Goal: Transaction & Acquisition: Obtain resource

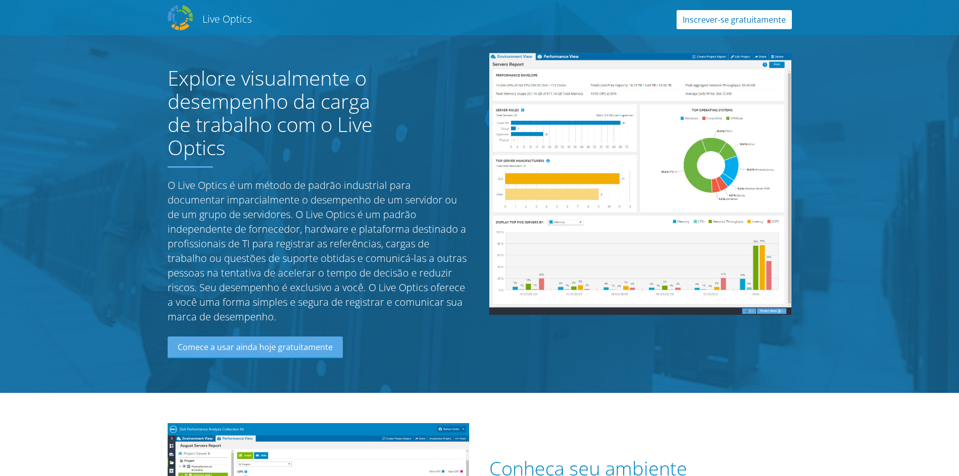
click at [726, 14] on link "Inscrever-se gratuitamente" at bounding box center [733, 19] width 115 height 19
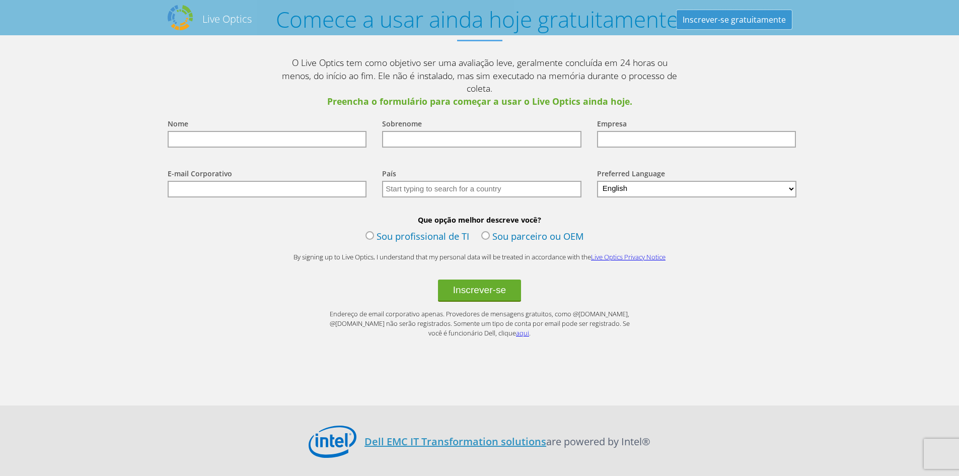
scroll to position [1208, 0]
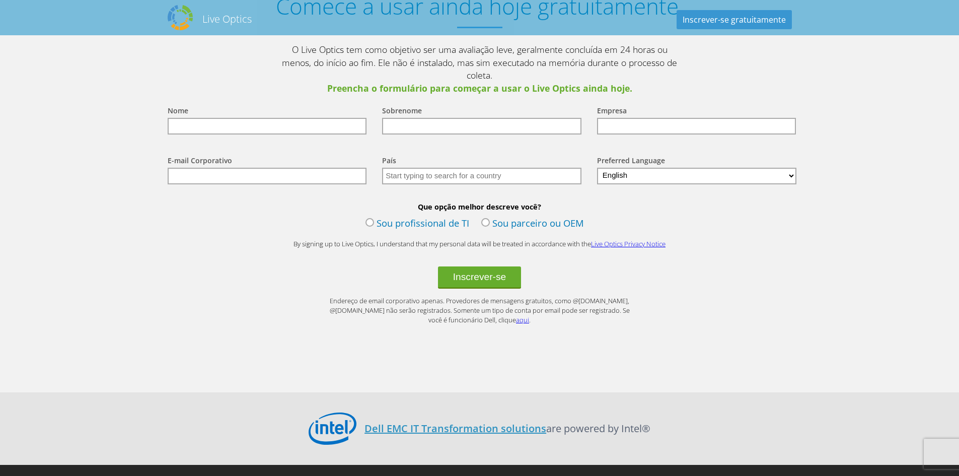
click at [371, 216] on label "Sou profissional de TI" at bounding box center [417, 223] width 104 height 15
click at [0, 0] on input "Sou profissional de TI" at bounding box center [0, 0] width 0 height 0
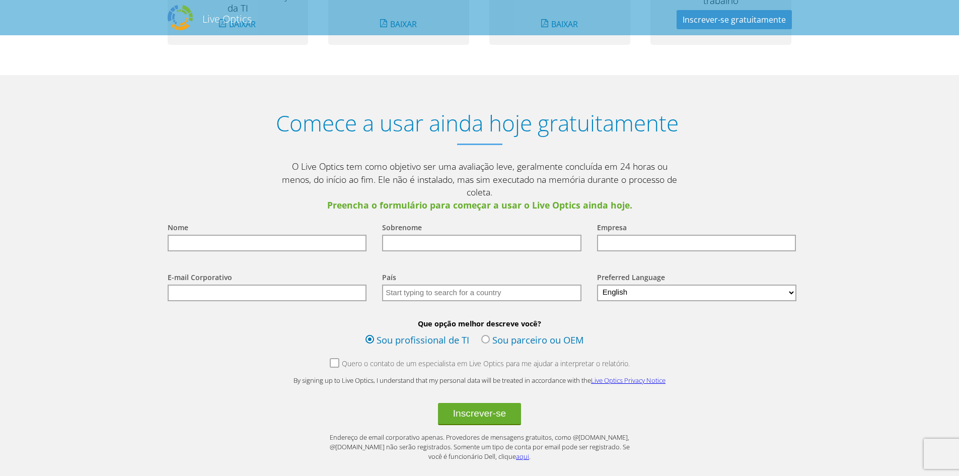
scroll to position [1057, 0]
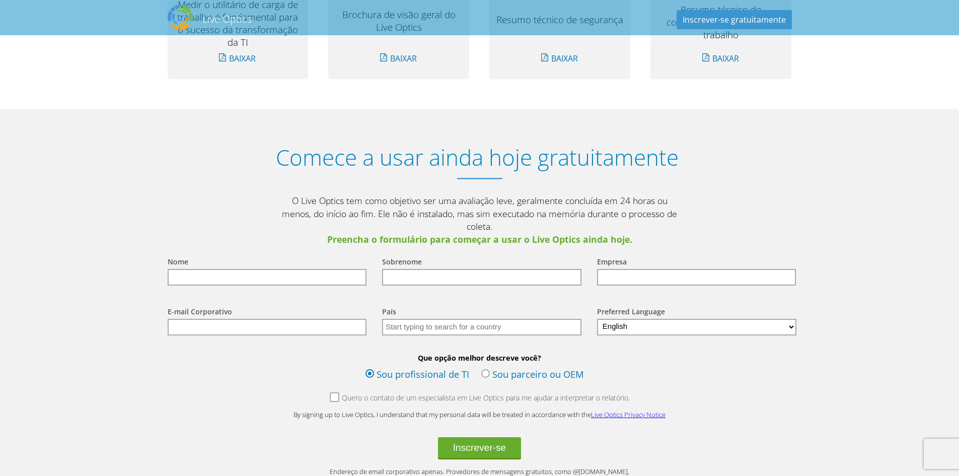
click at [226, 269] on input "text" at bounding box center [267, 277] width 199 height 17
type input "RODRIGO"
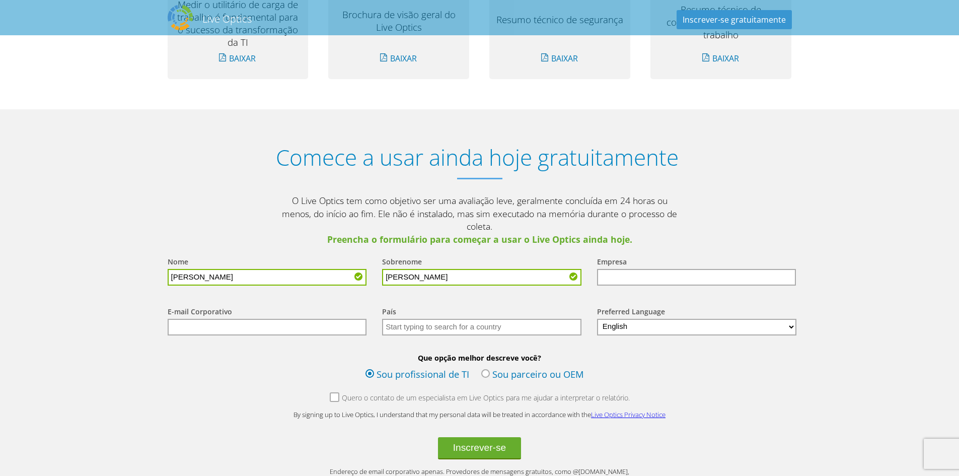
type input "PESSOA RODRIGUES"
type input "[PERSON_NAME][EMAIL_ADDRESS][DOMAIN_NAME]"
click at [508, 319] on input "text" at bounding box center [481, 327] width 199 height 17
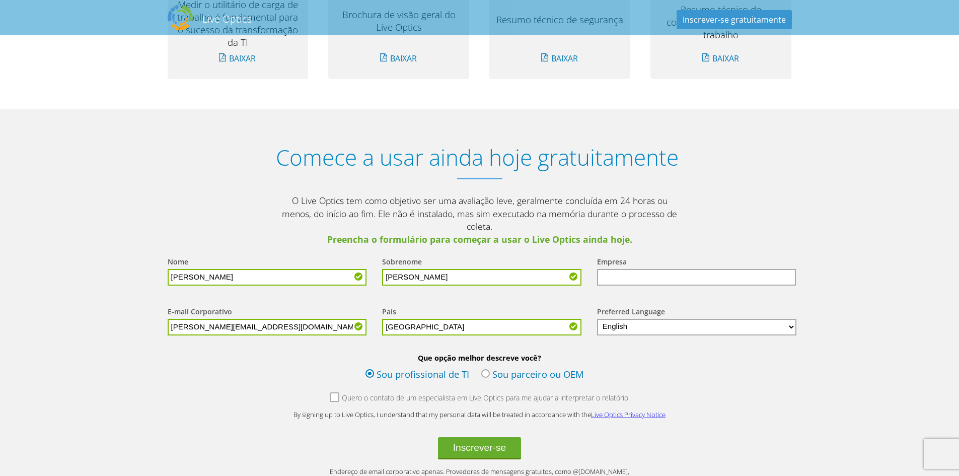
type input "Brasil"
click at [681, 319] on select "English Deutsch Español Français Italiano Polski Português Русский 한국어 中文 日本語" at bounding box center [697, 327] width 200 height 17
select select "pt-BR"
click at [597, 319] on select "English Deutsch Español Français Italiano Polski Português Русский 한국어 中文 日本語" at bounding box center [697, 327] width 200 height 17
click at [491, 437] on button "Inscrever-se" at bounding box center [480, 448] width 84 height 22
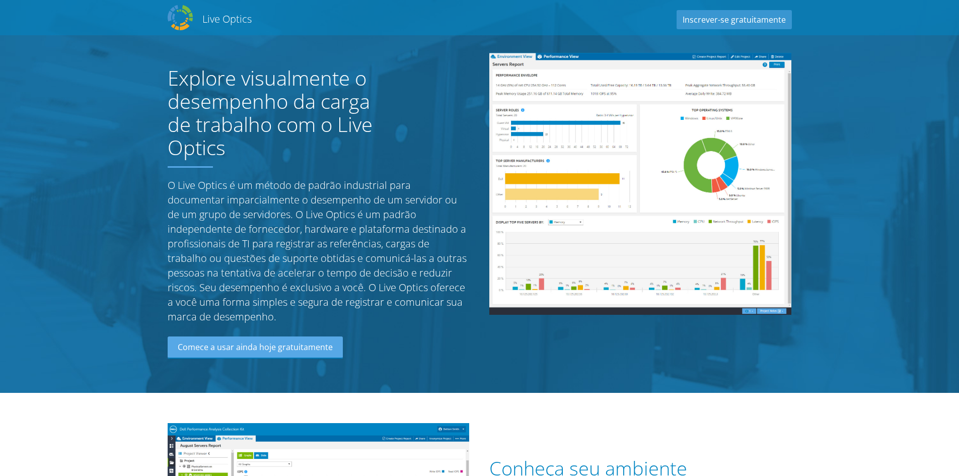
select select "30"
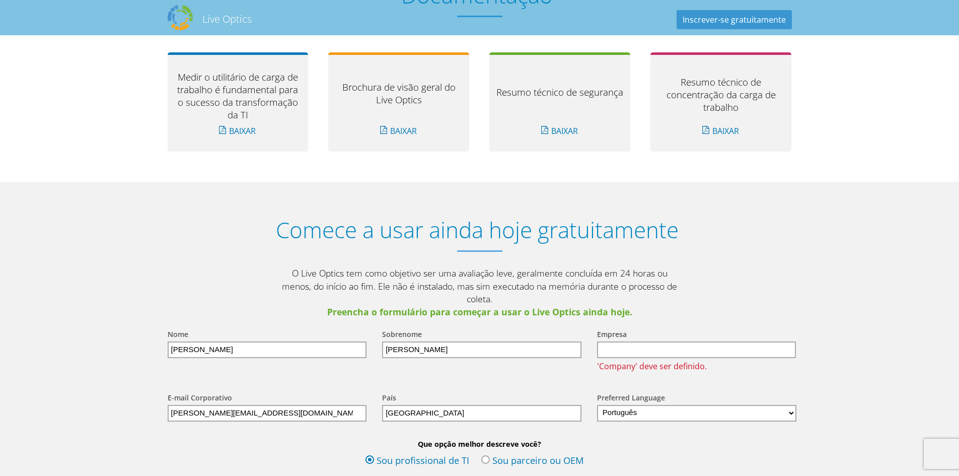
scroll to position [1121, 0]
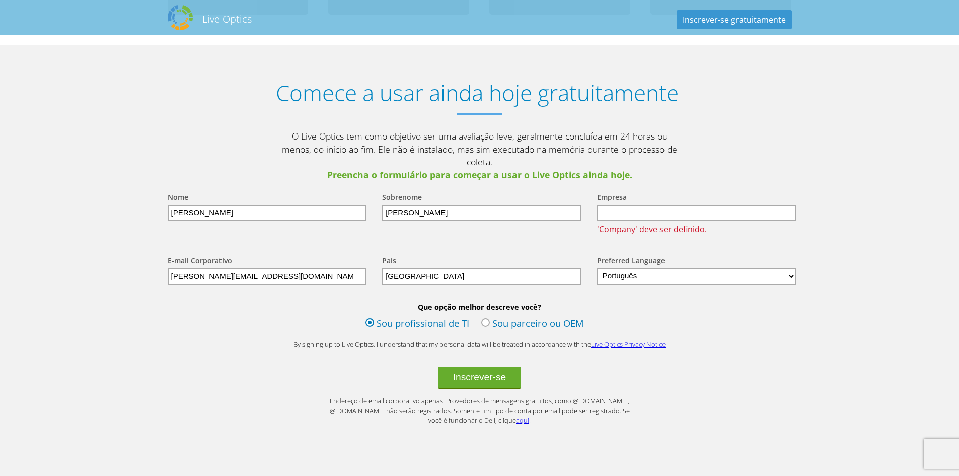
click at [627, 204] on input "text" at bounding box center [696, 212] width 199 height 17
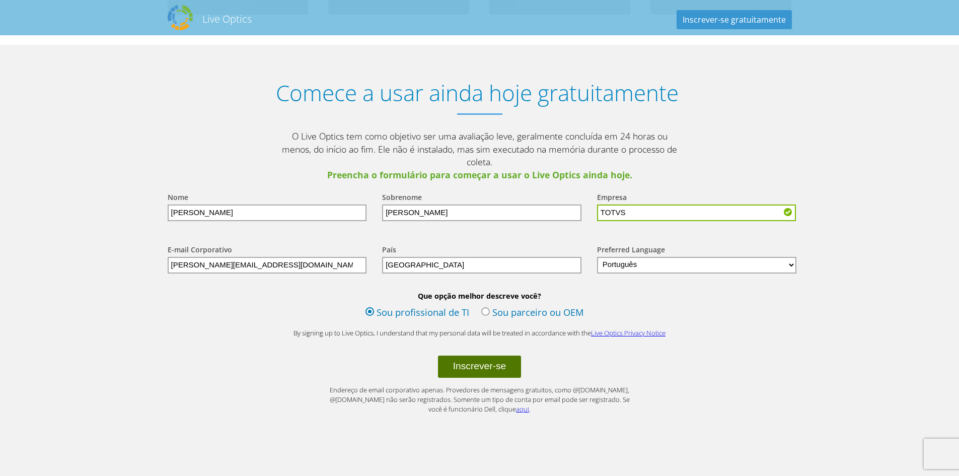
type input "TOTVS"
click at [496, 355] on button "Inscrever-se" at bounding box center [480, 366] width 84 height 22
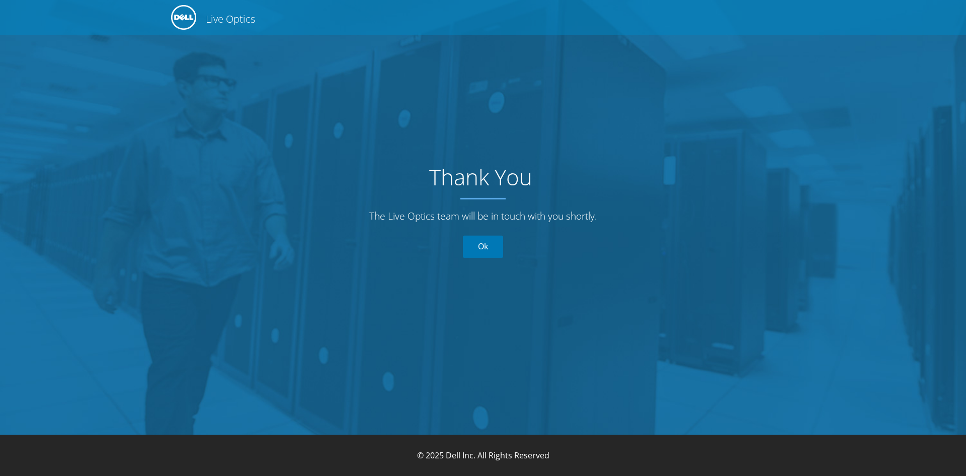
click at [486, 245] on link "Ok" at bounding box center [483, 246] width 40 height 22
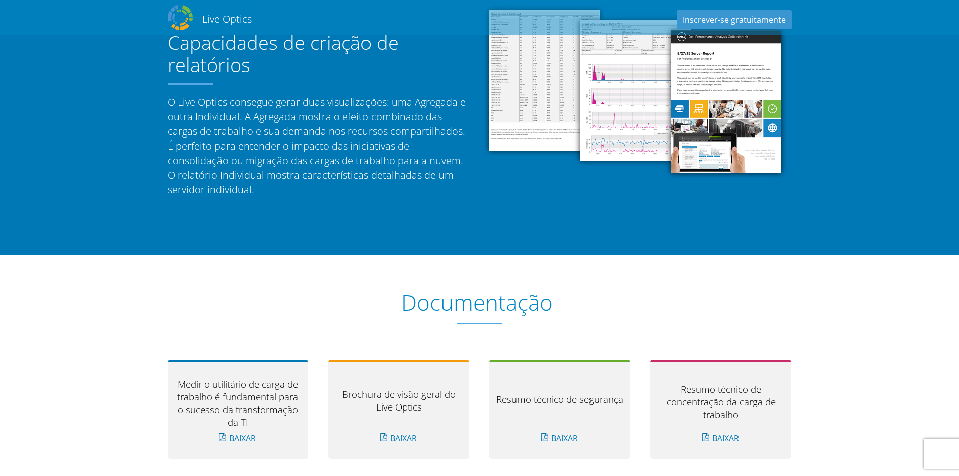
scroll to position [504, 0]
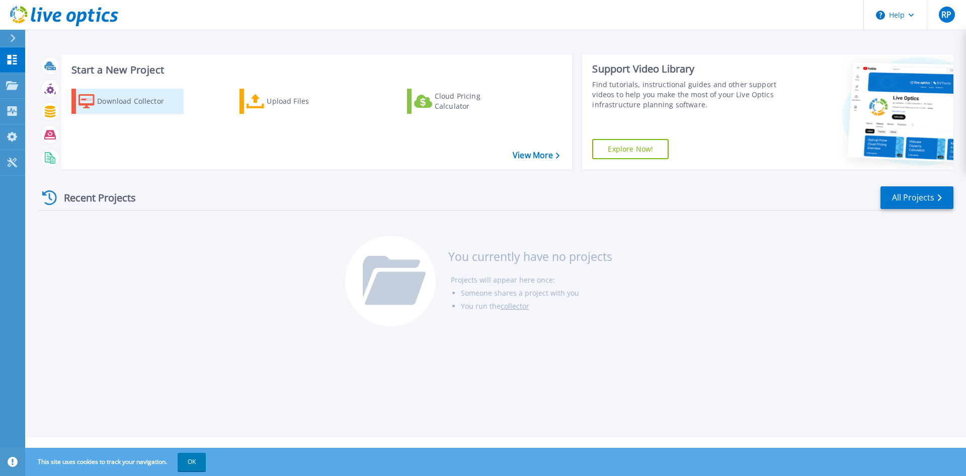
click at [112, 98] on div "Download Collector" at bounding box center [137, 101] width 81 height 20
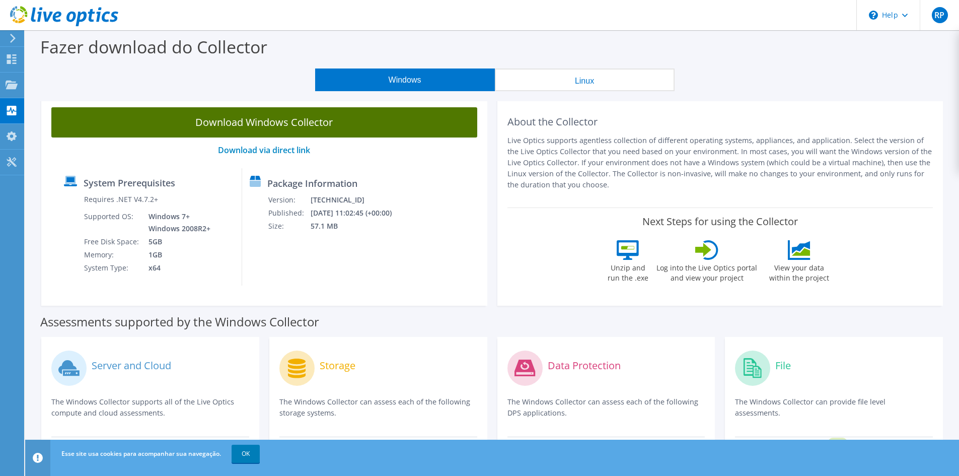
click at [271, 124] on link "Download Windows Collector" at bounding box center [264, 122] width 426 height 30
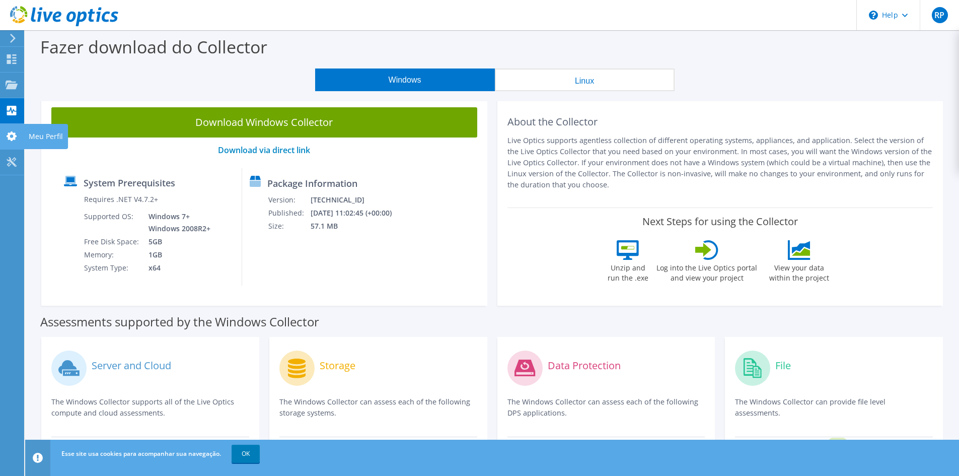
click at [7, 131] on icon at bounding box center [12, 136] width 12 height 10
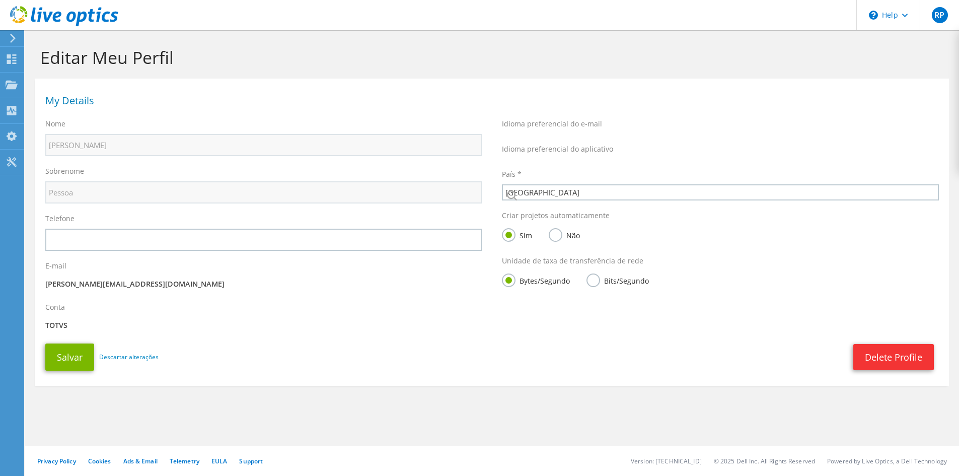
select select "30"
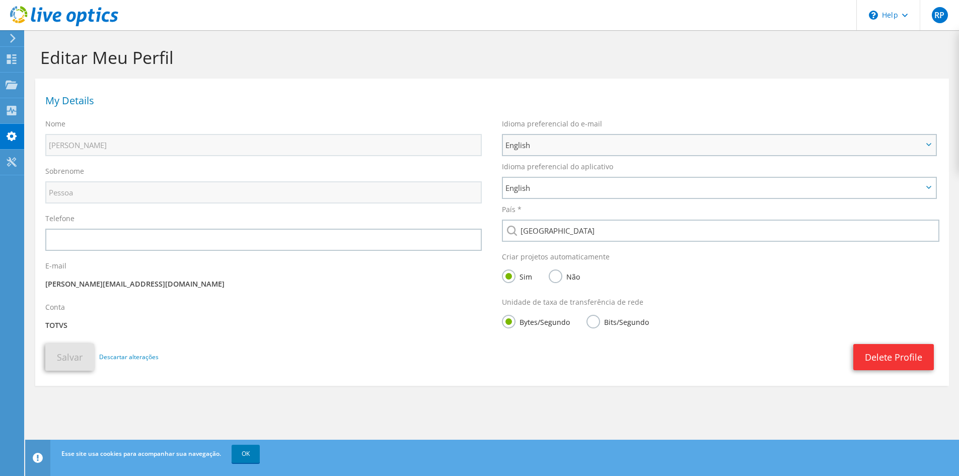
click at [930, 140] on span "English" at bounding box center [719, 145] width 432 height 20
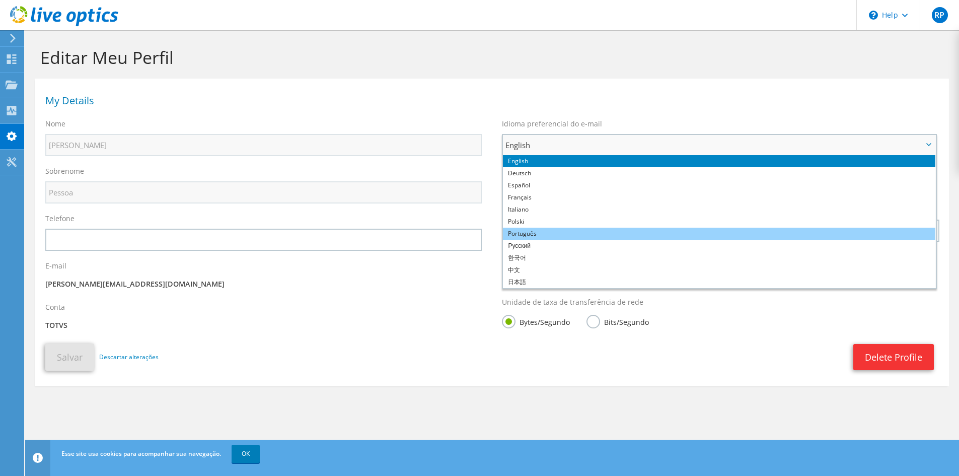
click at [578, 230] on li "Português" at bounding box center [719, 233] width 432 height 12
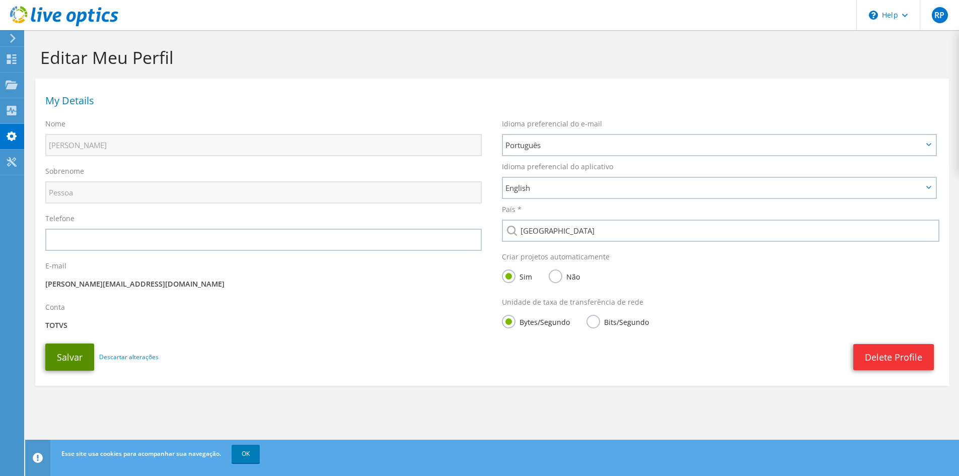
click at [68, 353] on button "Salvar" at bounding box center [69, 356] width 49 height 27
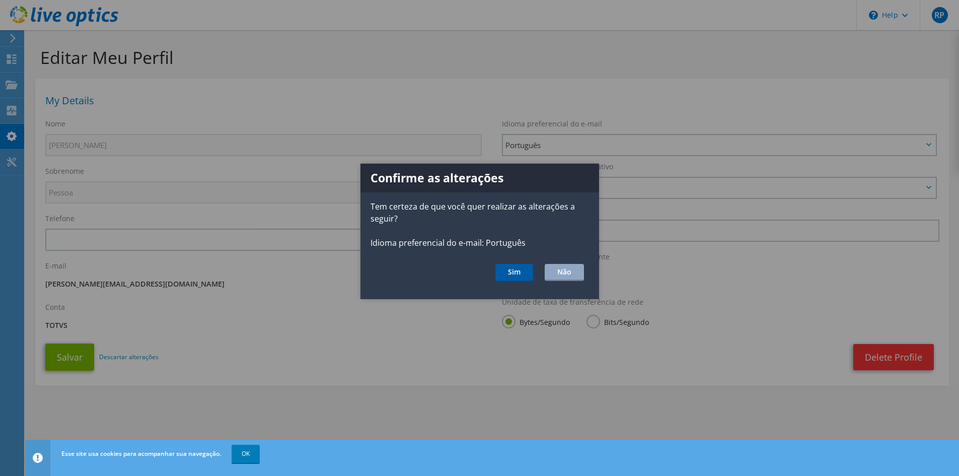
click at [519, 275] on button "Sim" at bounding box center [514, 271] width 38 height 17
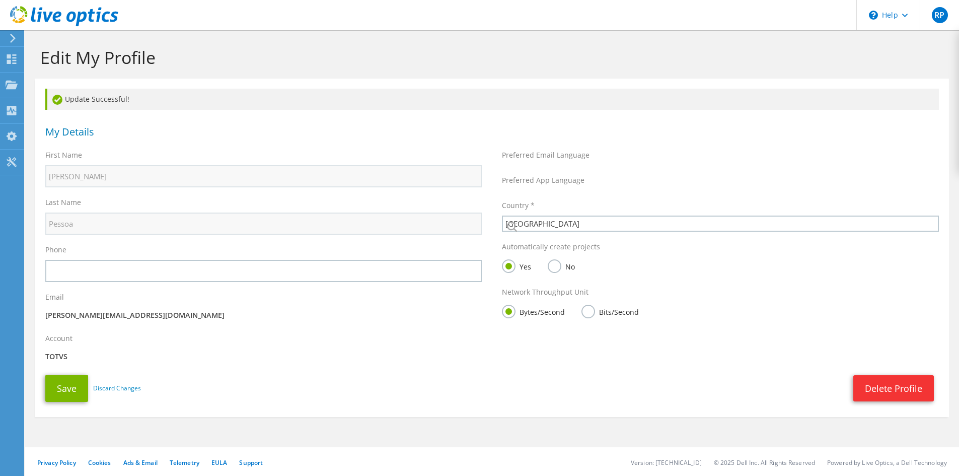
select select "30"
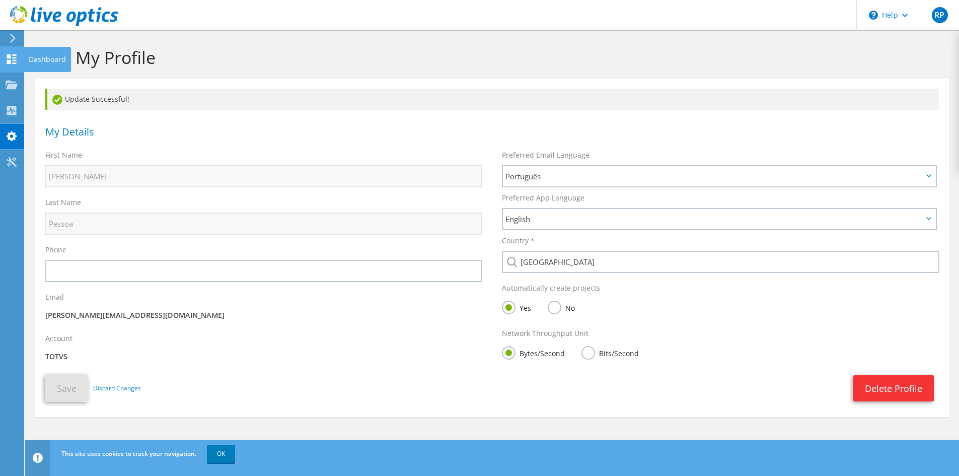
click at [14, 61] on use at bounding box center [12, 59] width 10 height 10
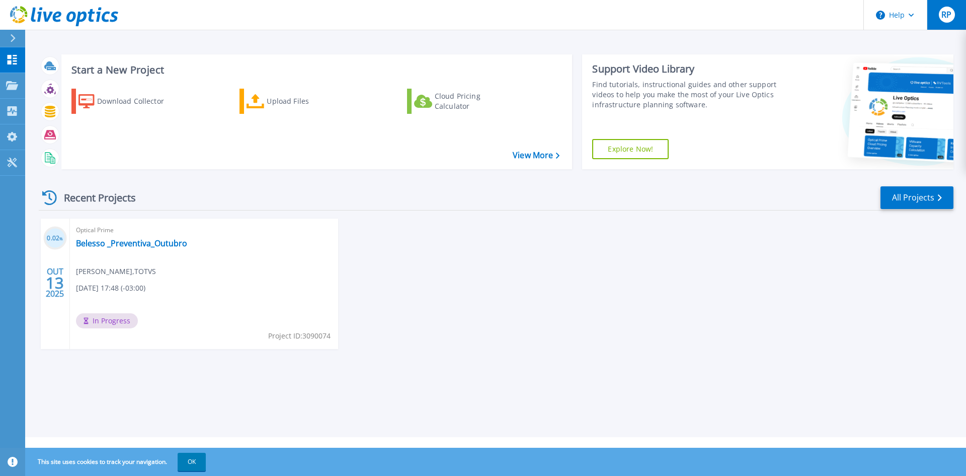
click at [945, 22] on div "RP" at bounding box center [947, 15] width 16 height 16
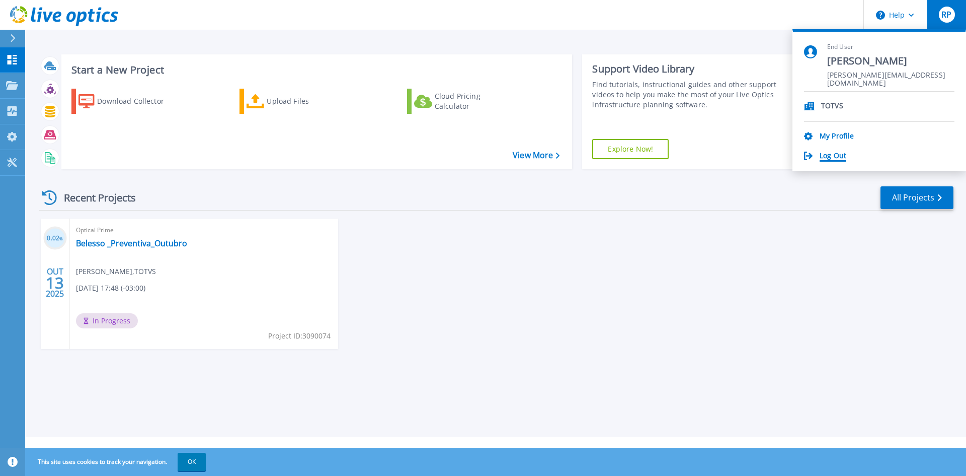
click at [837, 155] on link "Log Out" at bounding box center [833, 156] width 27 height 10
